Goal: Transaction & Acquisition: Obtain resource

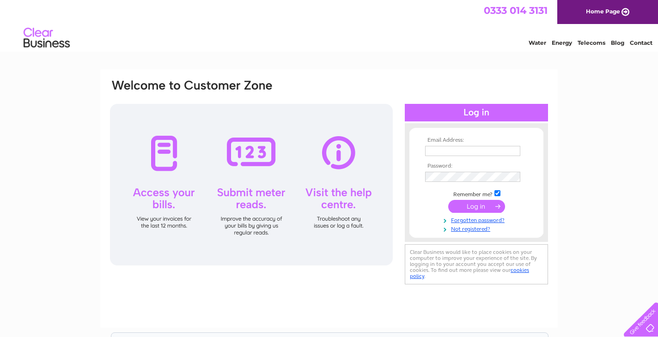
type input "info@craigvrack.com"
click at [474, 210] on input "submit" at bounding box center [476, 206] width 57 height 13
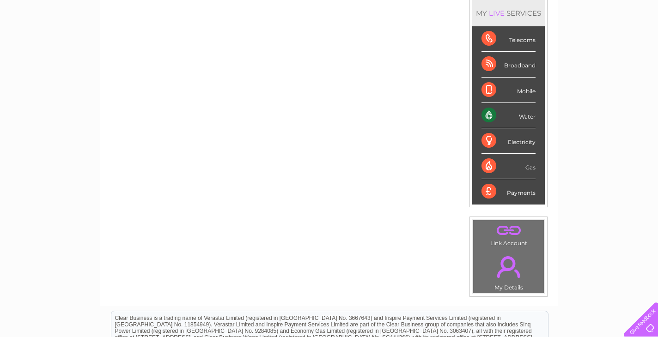
scroll to position [125, 0]
click at [493, 118] on div "Water" at bounding box center [508, 115] width 54 height 25
click at [523, 117] on div "Water" at bounding box center [508, 115] width 54 height 25
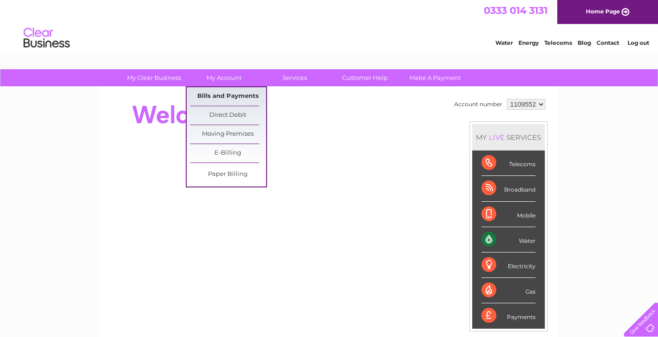
click at [208, 94] on link "Bills and Payments" at bounding box center [228, 96] width 76 height 18
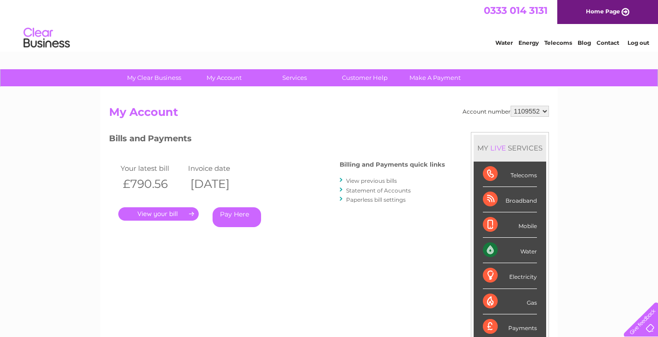
click at [184, 215] on link "." at bounding box center [158, 213] width 80 height 13
click at [166, 212] on link "." at bounding box center [158, 213] width 80 height 13
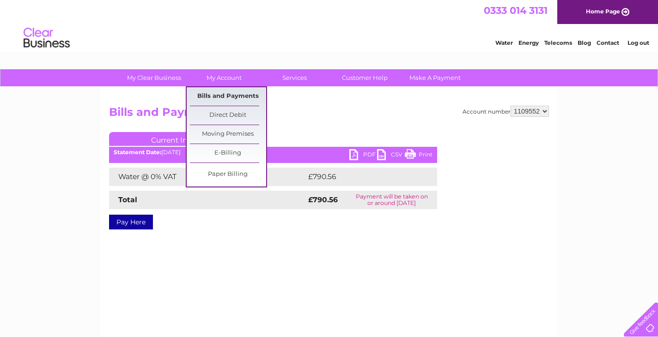
click at [220, 98] on link "Bills and Payments" at bounding box center [228, 96] width 76 height 18
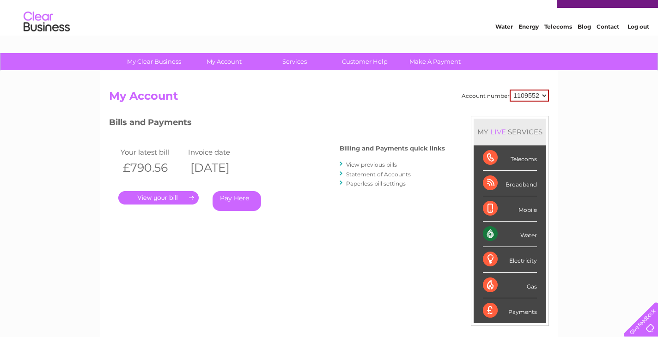
scroll to position [12, 0]
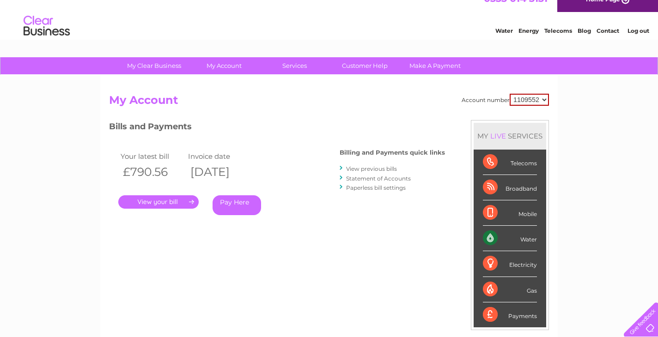
click at [374, 177] on link "Statement of Accounts" at bounding box center [378, 178] width 65 height 7
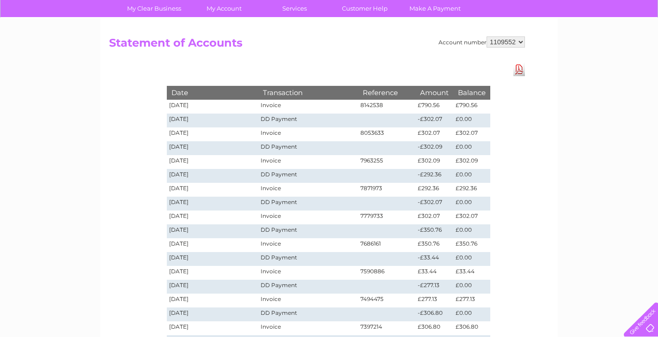
scroll to position [65, 0]
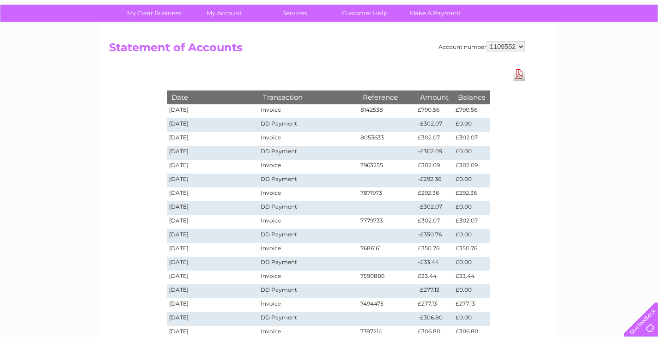
click at [521, 81] on div "Account number 1109552 Statement of Accounts Download Pdf Date Transaction Refe…" at bounding box center [328, 214] width 457 height 383
click at [521, 73] on link "Download Pdf" at bounding box center [519, 73] width 12 height 13
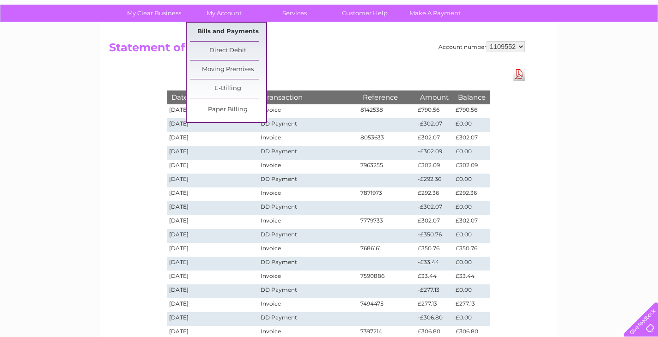
click at [207, 30] on link "Bills and Payments" at bounding box center [228, 32] width 76 height 18
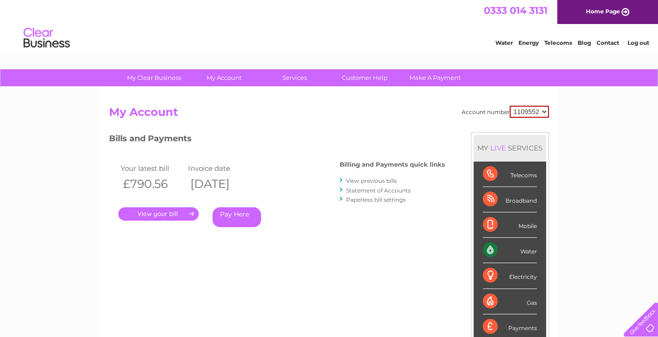
click at [169, 215] on link "." at bounding box center [158, 213] width 80 height 13
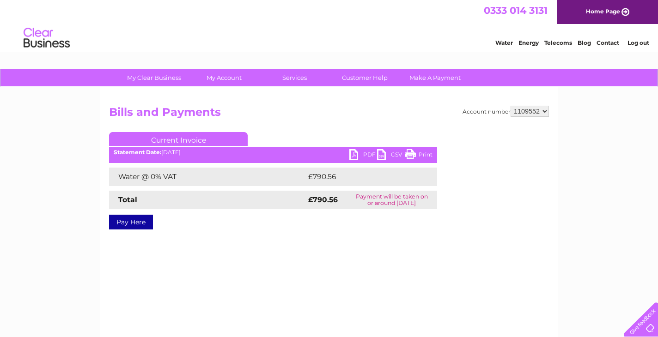
click at [356, 153] on link "PDF" at bounding box center [363, 155] width 28 height 13
click at [377, 78] on link "Customer Help" at bounding box center [365, 77] width 76 height 17
